Goal: Task Accomplishment & Management: Manage account settings

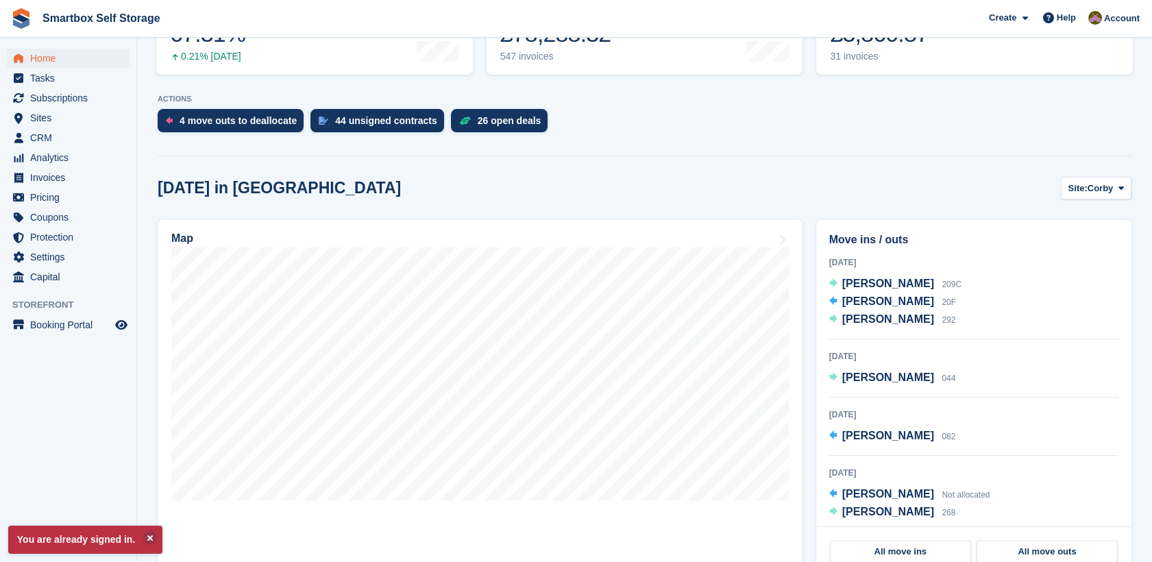
scroll to position [231, 0]
click at [868, 284] on span "[PERSON_NAME]" at bounding box center [888, 283] width 92 height 12
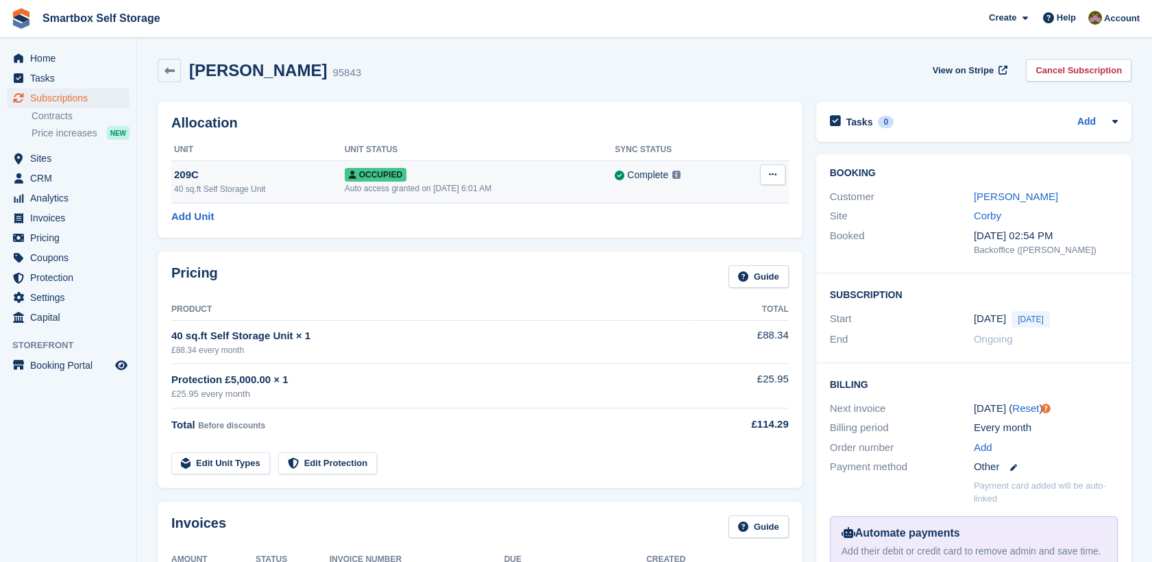
click at [558, 172] on div "Occupied" at bounding box center [480, 174] width 271 height 14
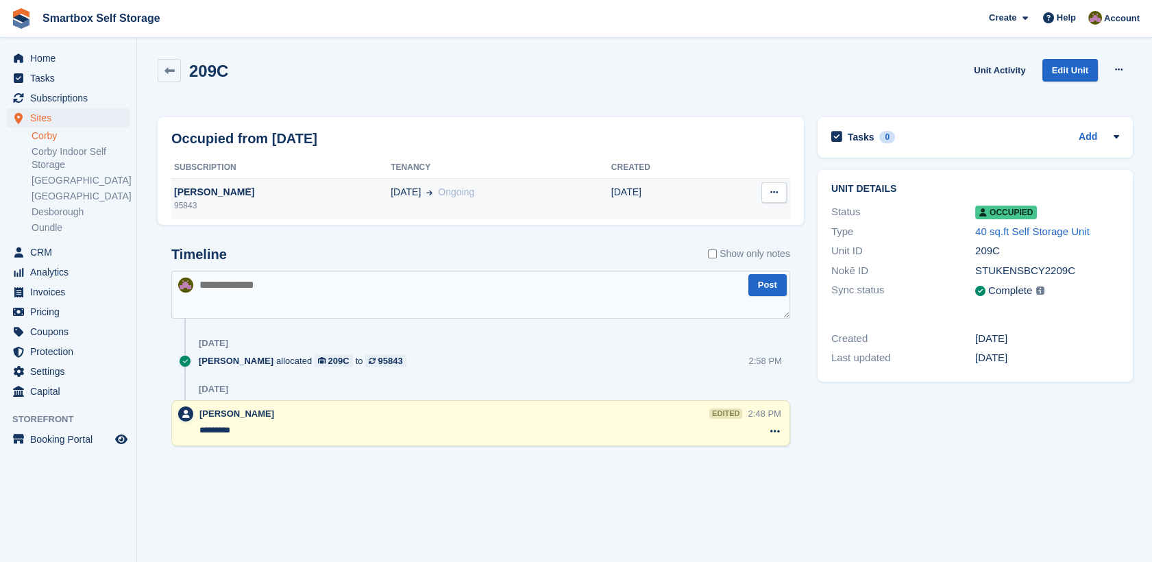
click at [504, 185] on div "30 Sep Ongoing" at bounding box center [500, 192] width 221 height 14
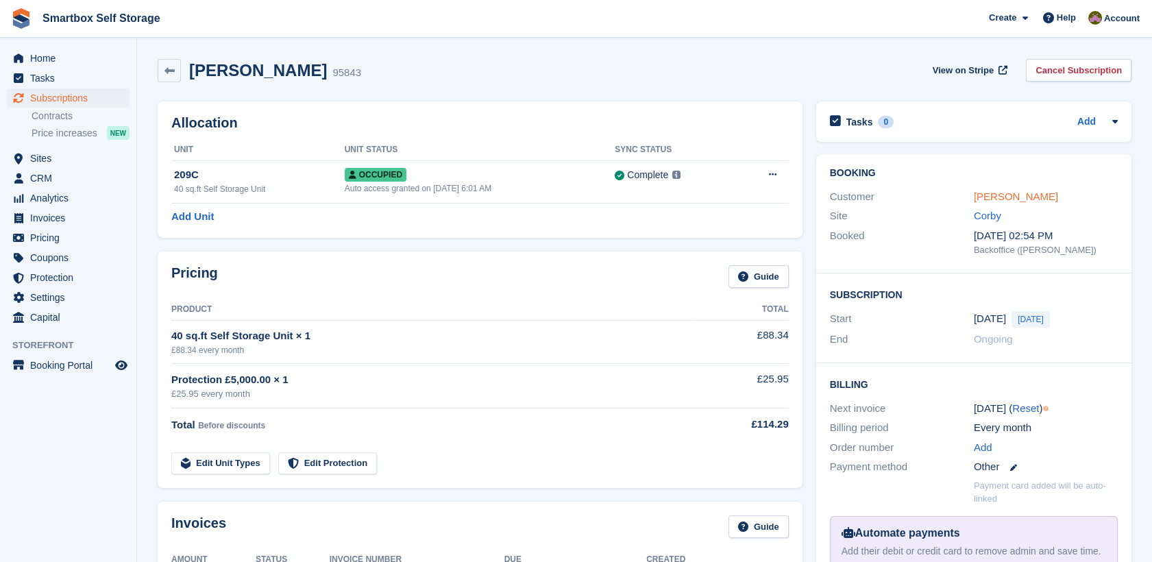
click at [989, 197] on link "[PERSON_NAME]" at bounding box center [1015, 196] width 84 height 12
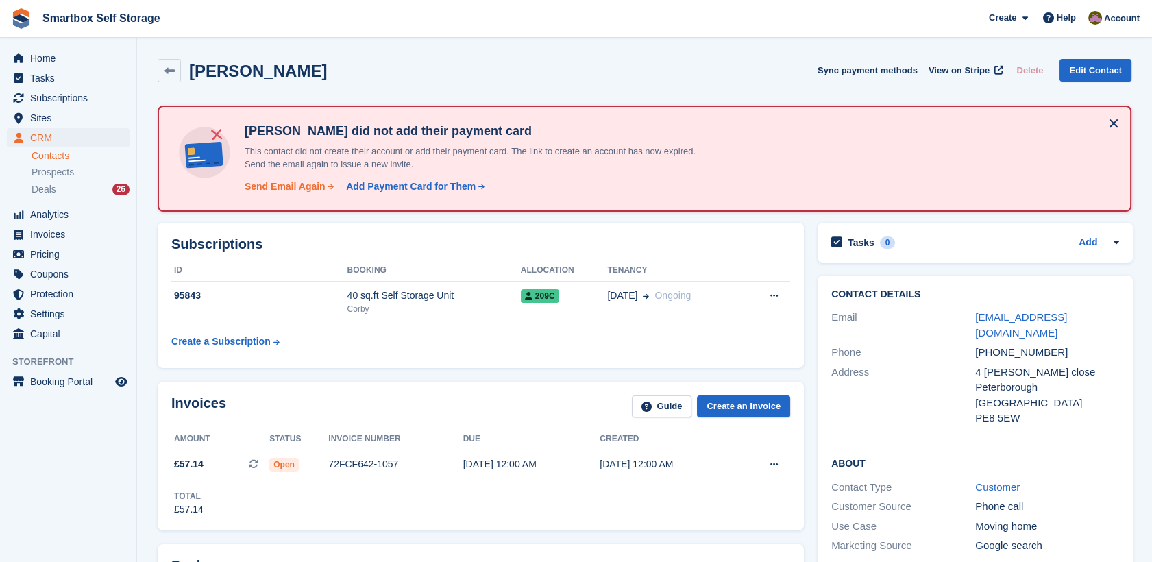
click at [305, 186] on div "Send Email Again" at bounding box center [285, 186] width 81 height 14
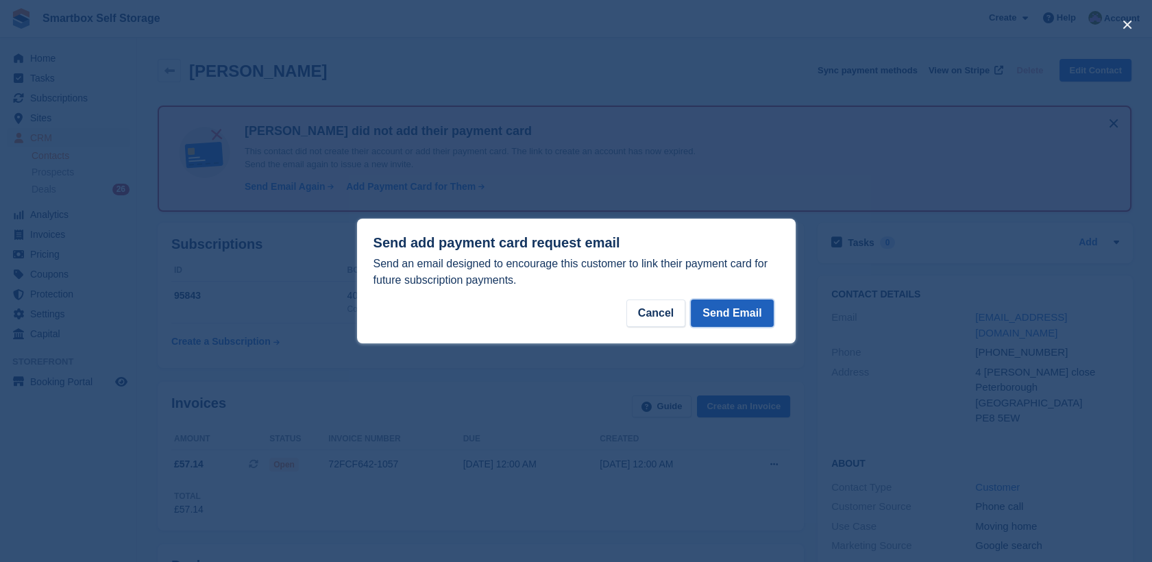
click at [712, 316] on button "Send Email" at bounding box center [732, 312] width 82 height 27
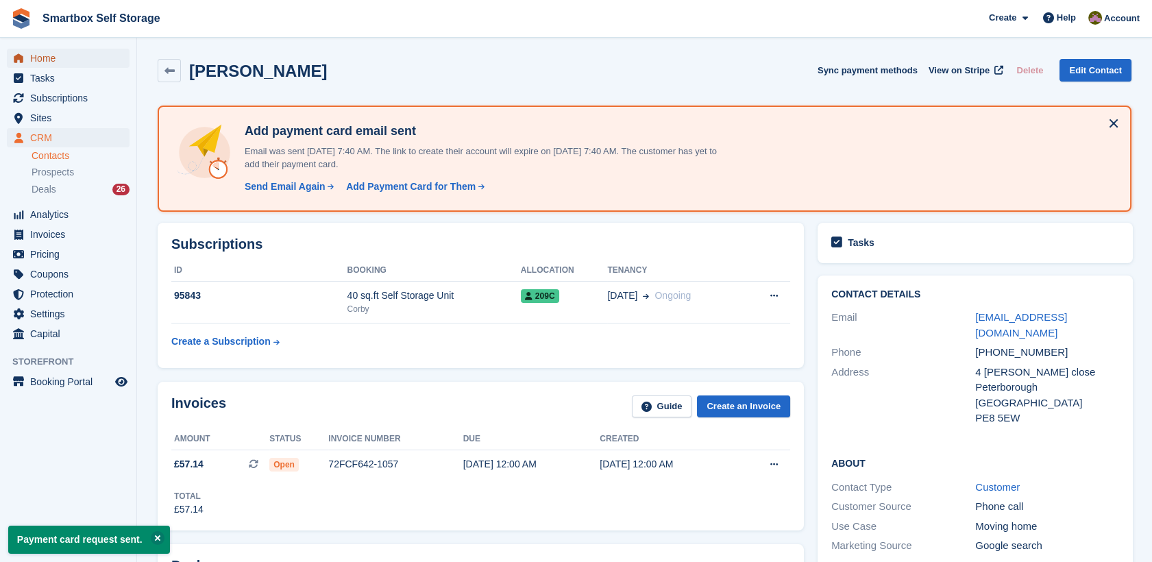
click at [84, 58] on span "Home" at bounding box center [71, 58] width 82 height 19
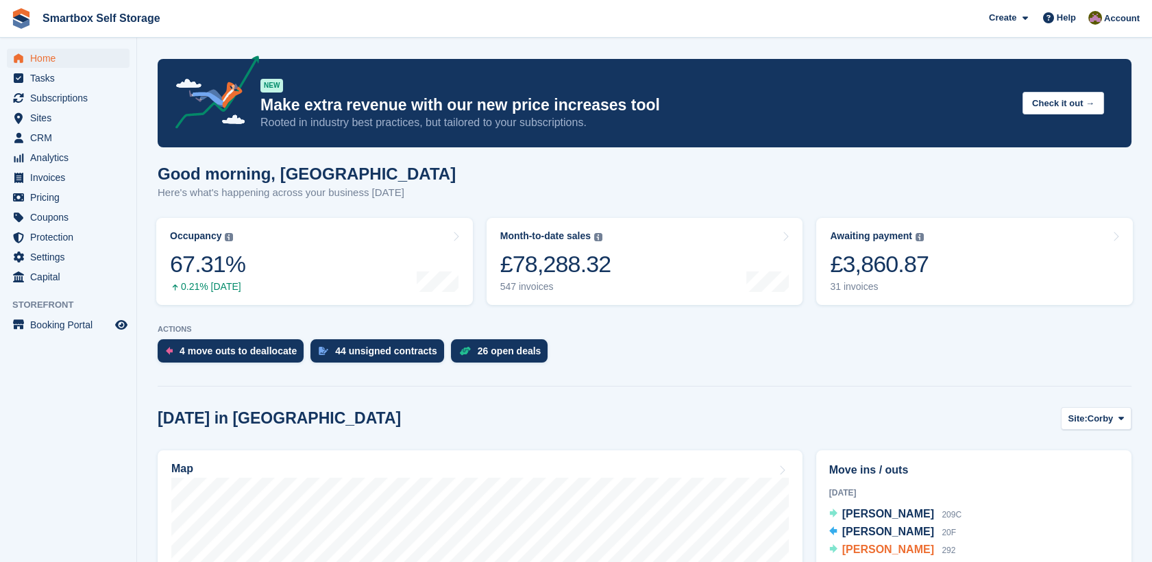
click at [874, 547] on span "[PERSON_NAME]" at bounding box center [888, 549] width 92 height 12
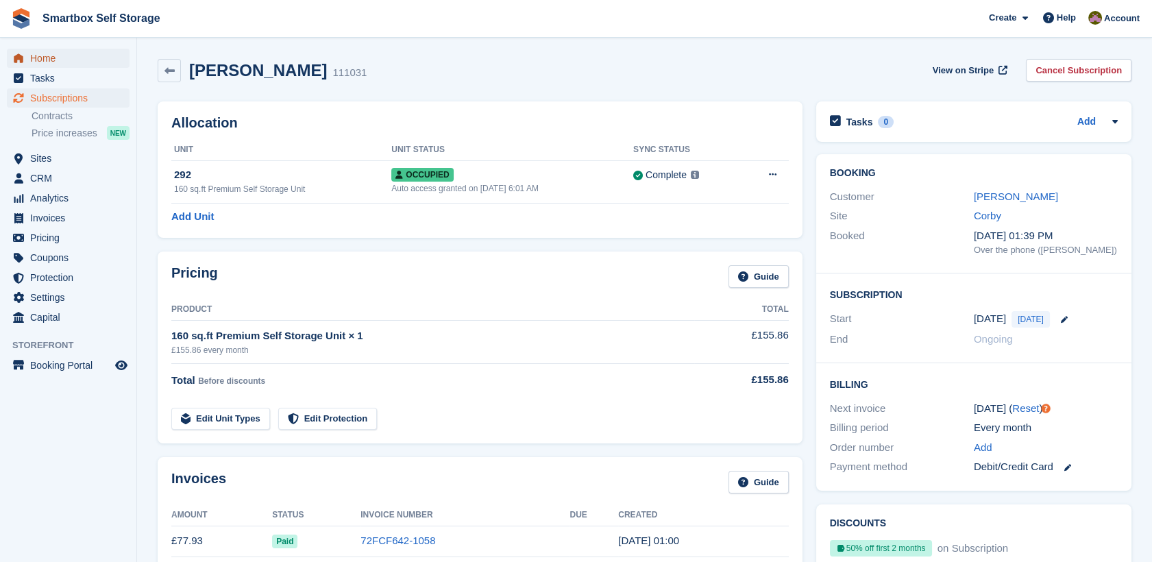
click at [33, 52] on span "Home" at bounding box center [71, 58] width 82 height 19
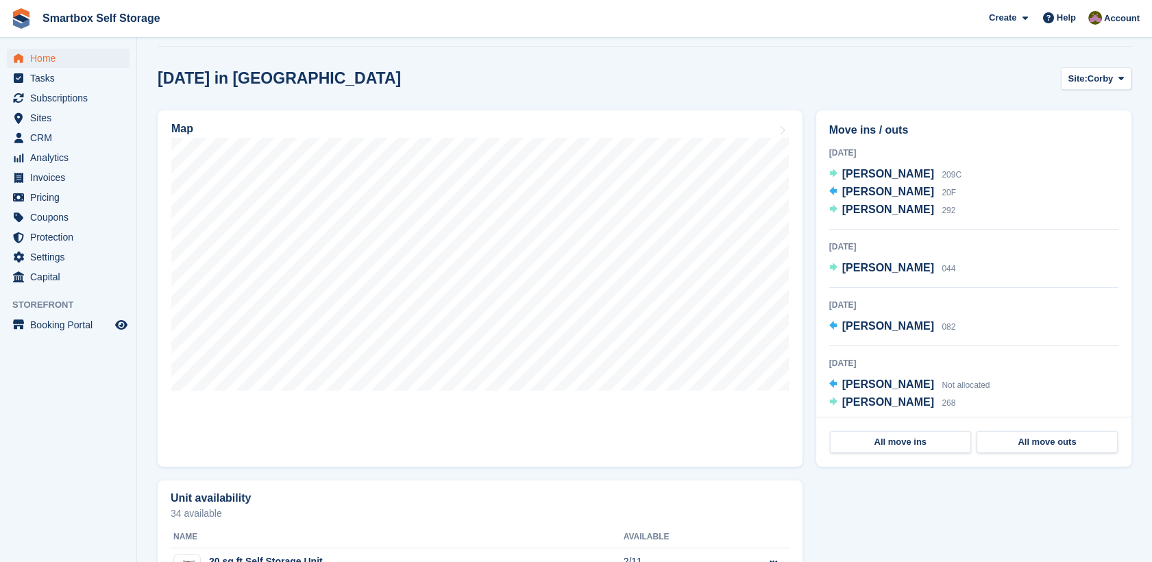
scroll to position [340, 0]
click at [1093, 83] on span "Corby" at bounding box center [1100, 78] width 26 height 14
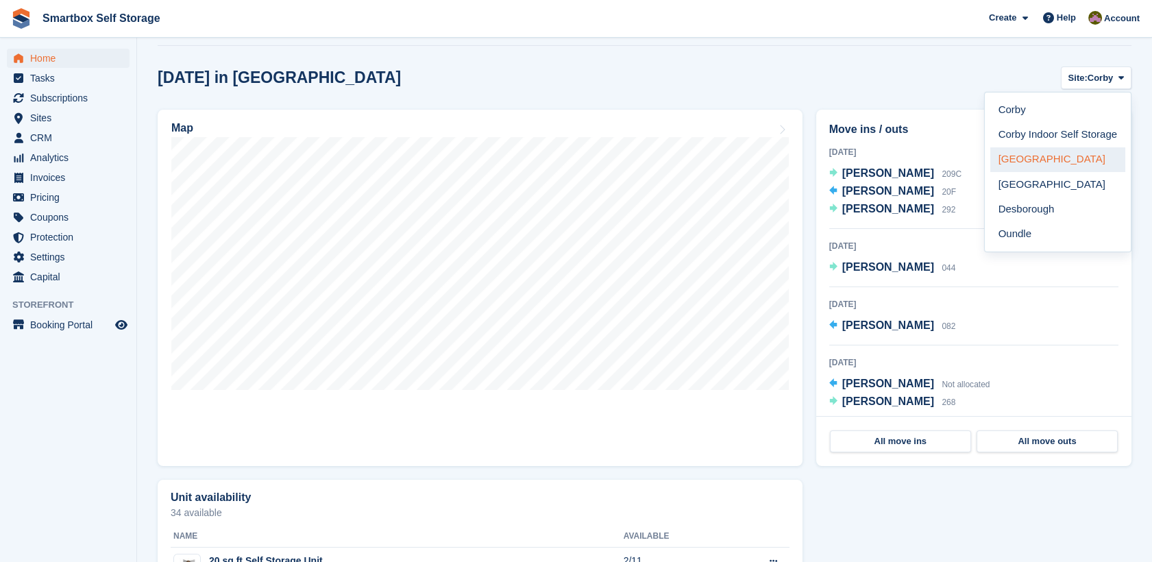
click at [1078, 156] on link "[GEOGRAPHIC_DATA]" at bounding box center [1057, 159] width 135 height 25
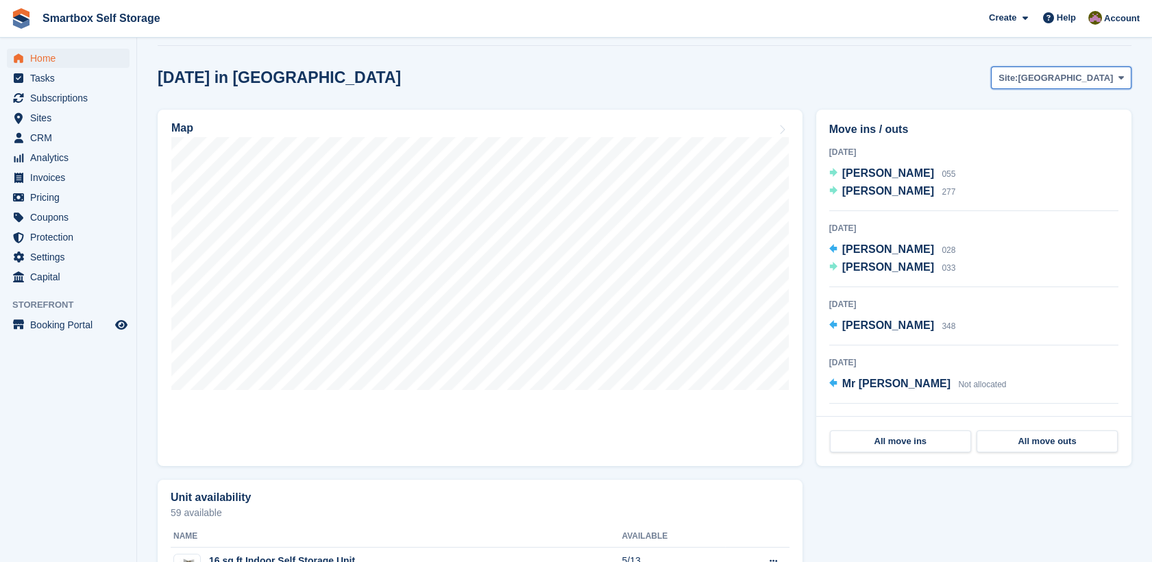
click at [1017, 78] on span "Site:" at bounding box center [1007, 78] width 19 height 14
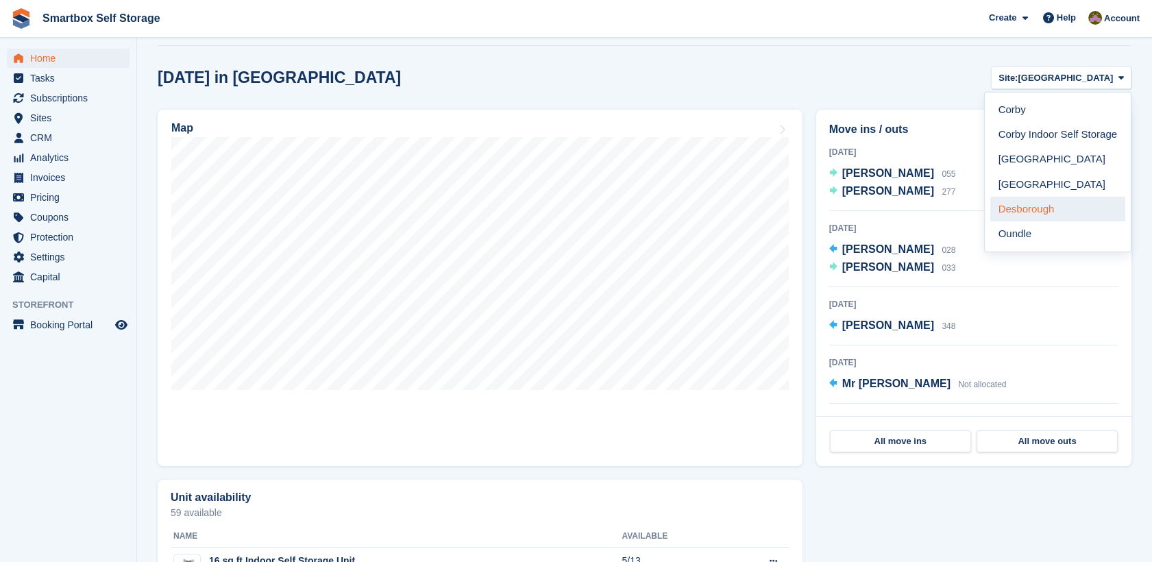
click at [1054, 207] on link "Desborough" at bounding box center [1057, 209] width 135 height 25
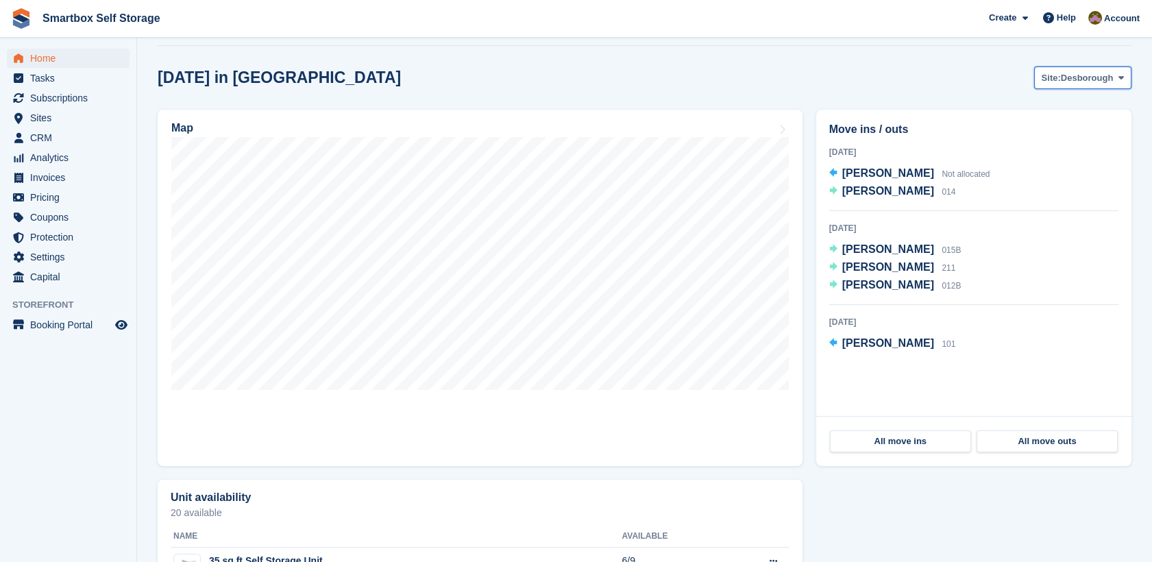
click at [1074, 84] on span "Desborough" at bounding box center [1087, 78] width 53 height 14
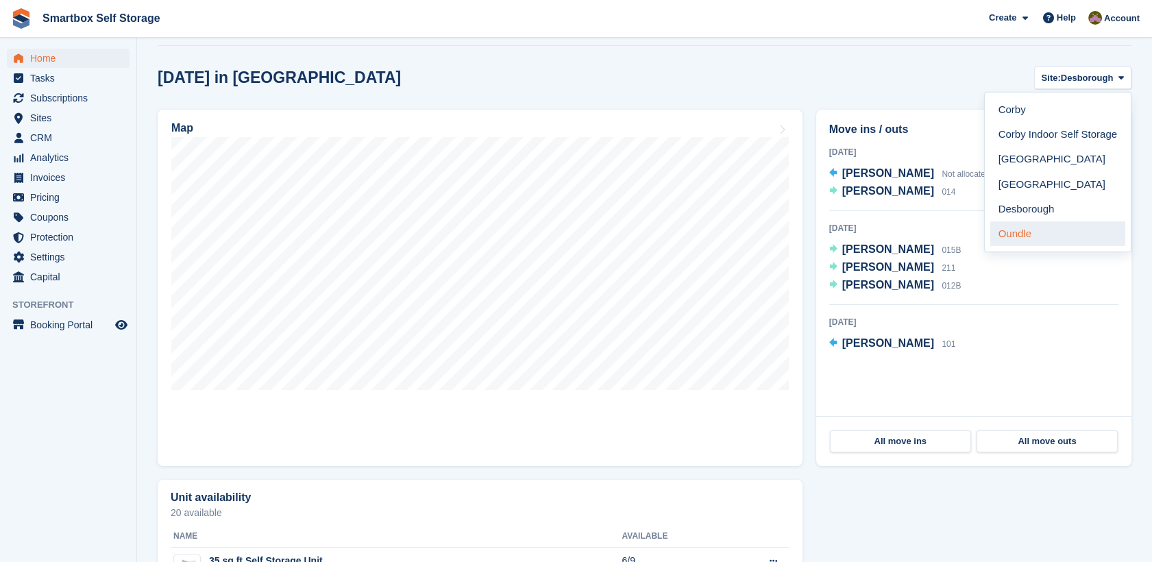
click at [1050, 236] on link "Oundle" at bounding box center [1057, 233] width 135 height 25
